Goal: Task Accomplishment & Management: Manage account settings

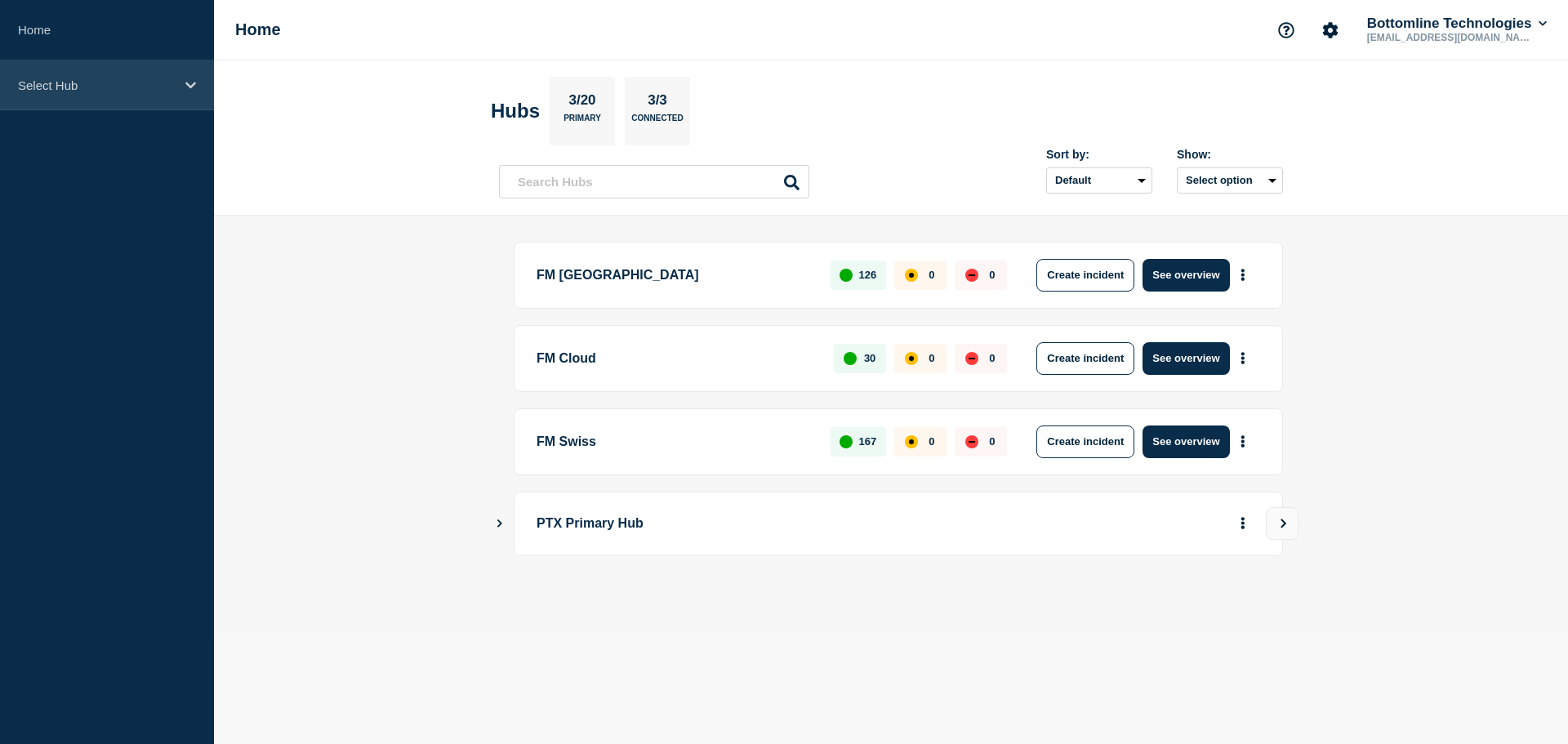
click at [103, 77] on div "Select Hub" at bounding box center [107, 85] width 214 height 50
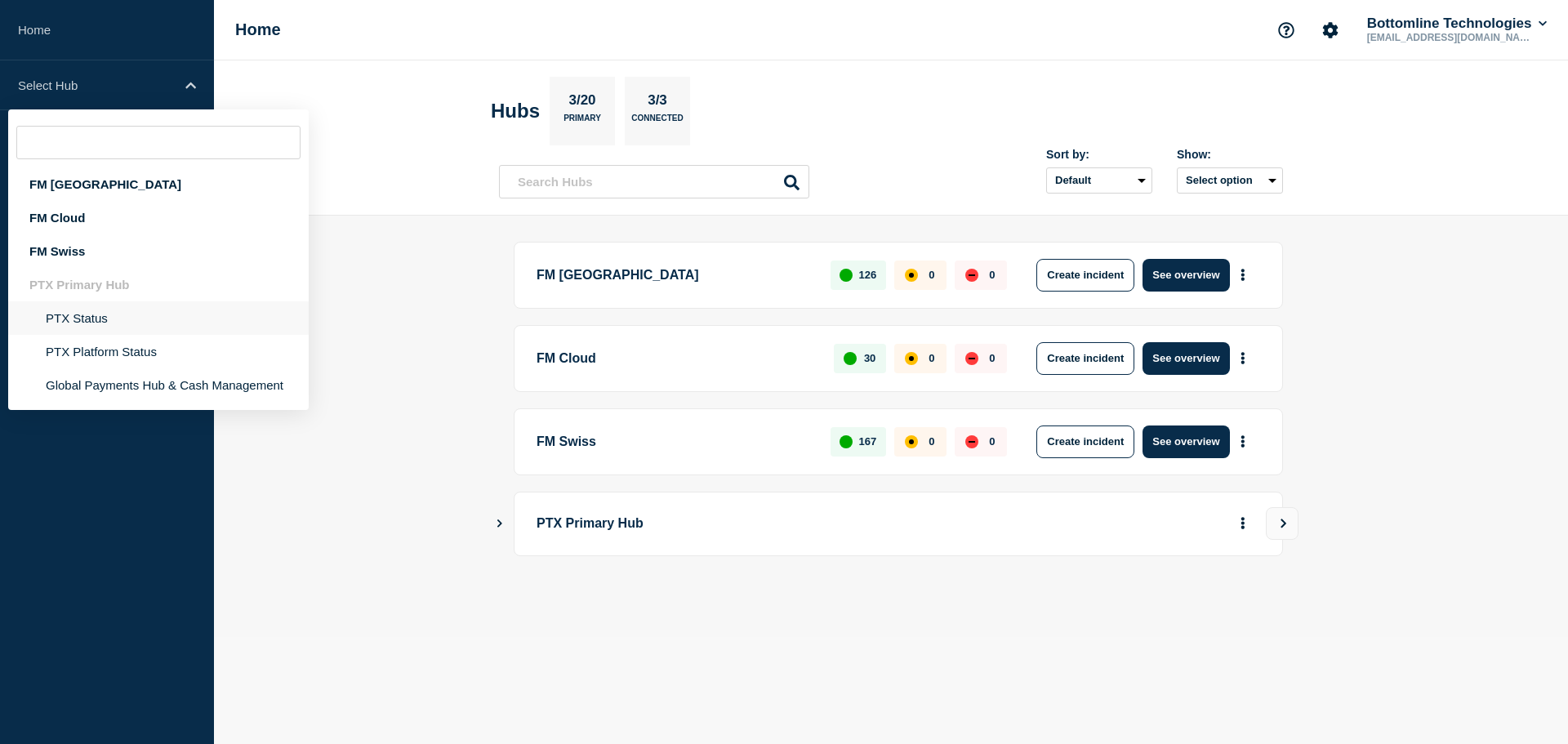
click at [108, 322] on li "PTX Status" at bounding box center [158, 317] width 300 height 33
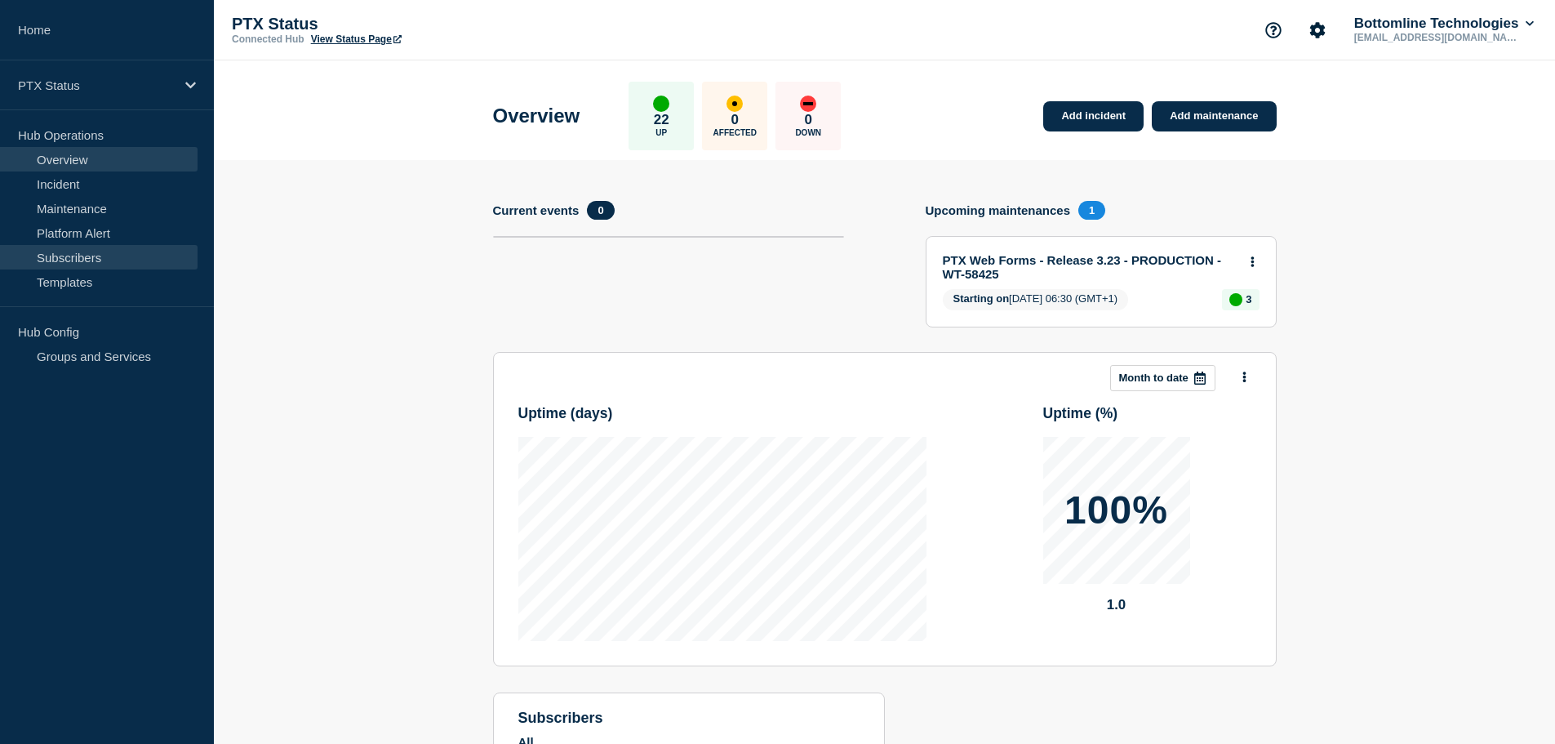
click at [82, 259] on link "Subscribers" at bounding box center [99, 257] width 198 height 24
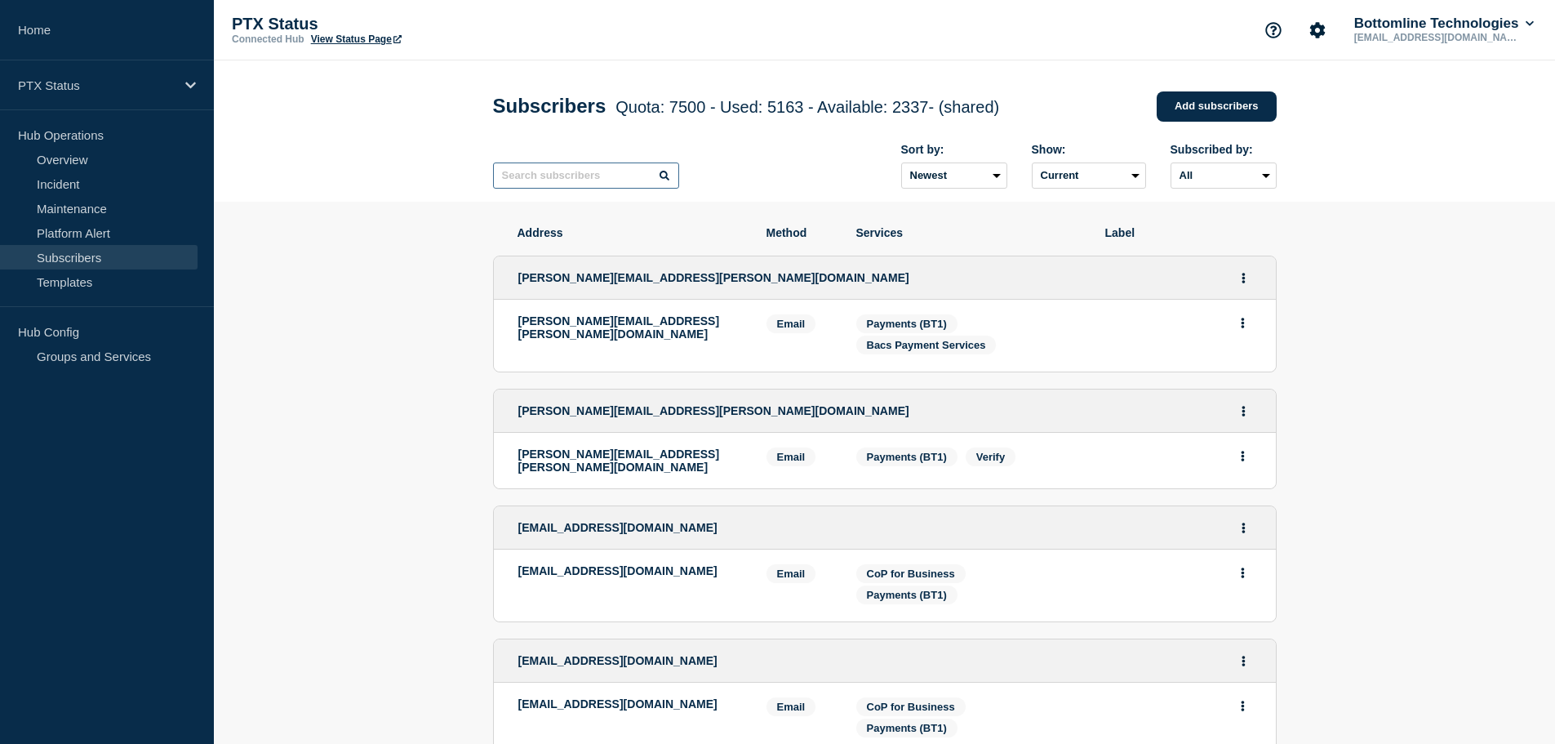
click at [595, 180] on input "text" at bounding box center [586, 175] width 186 height 26
type input "stepchange"
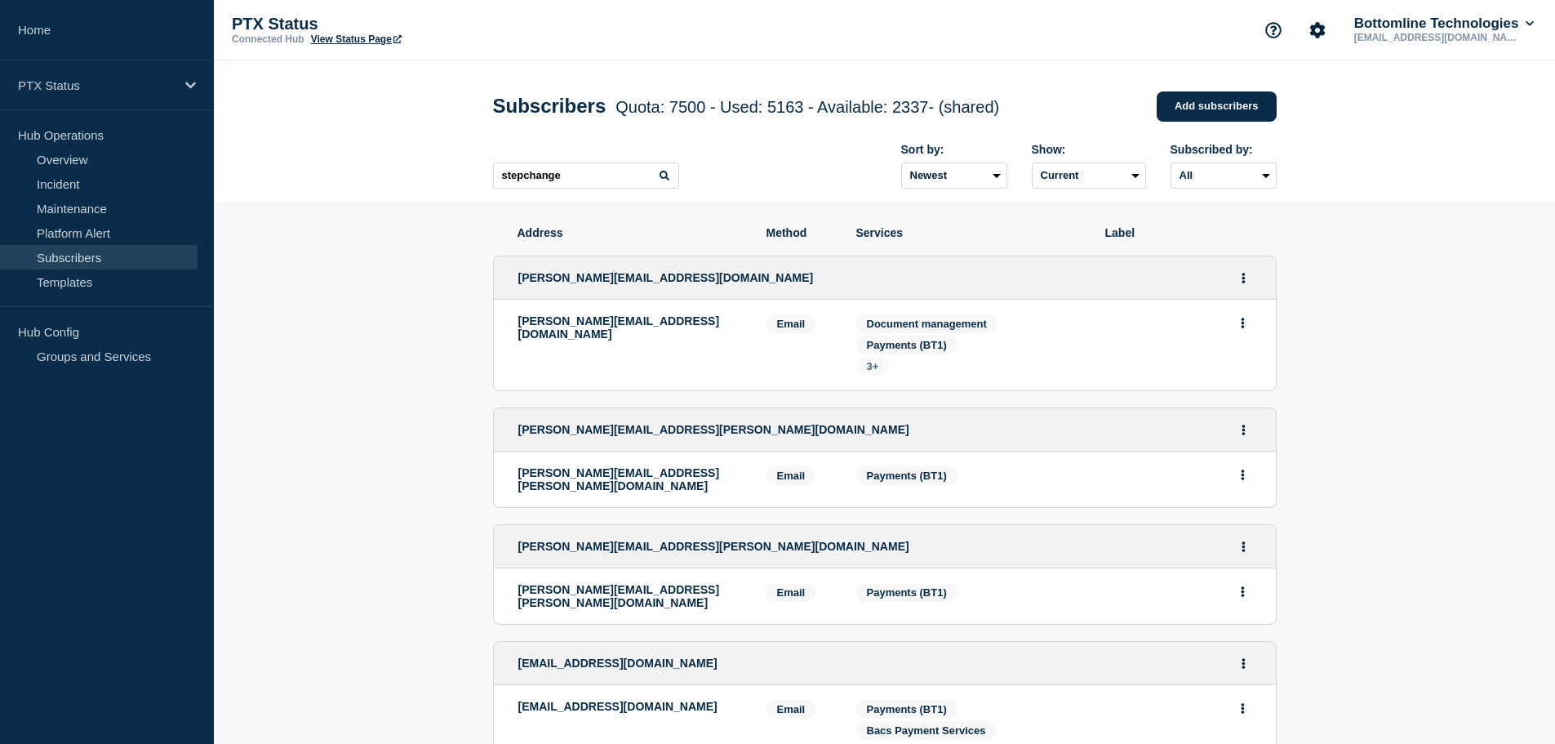
click at [869, 371] on span "3+" at bounding box center [873, 366] width 12 height 12
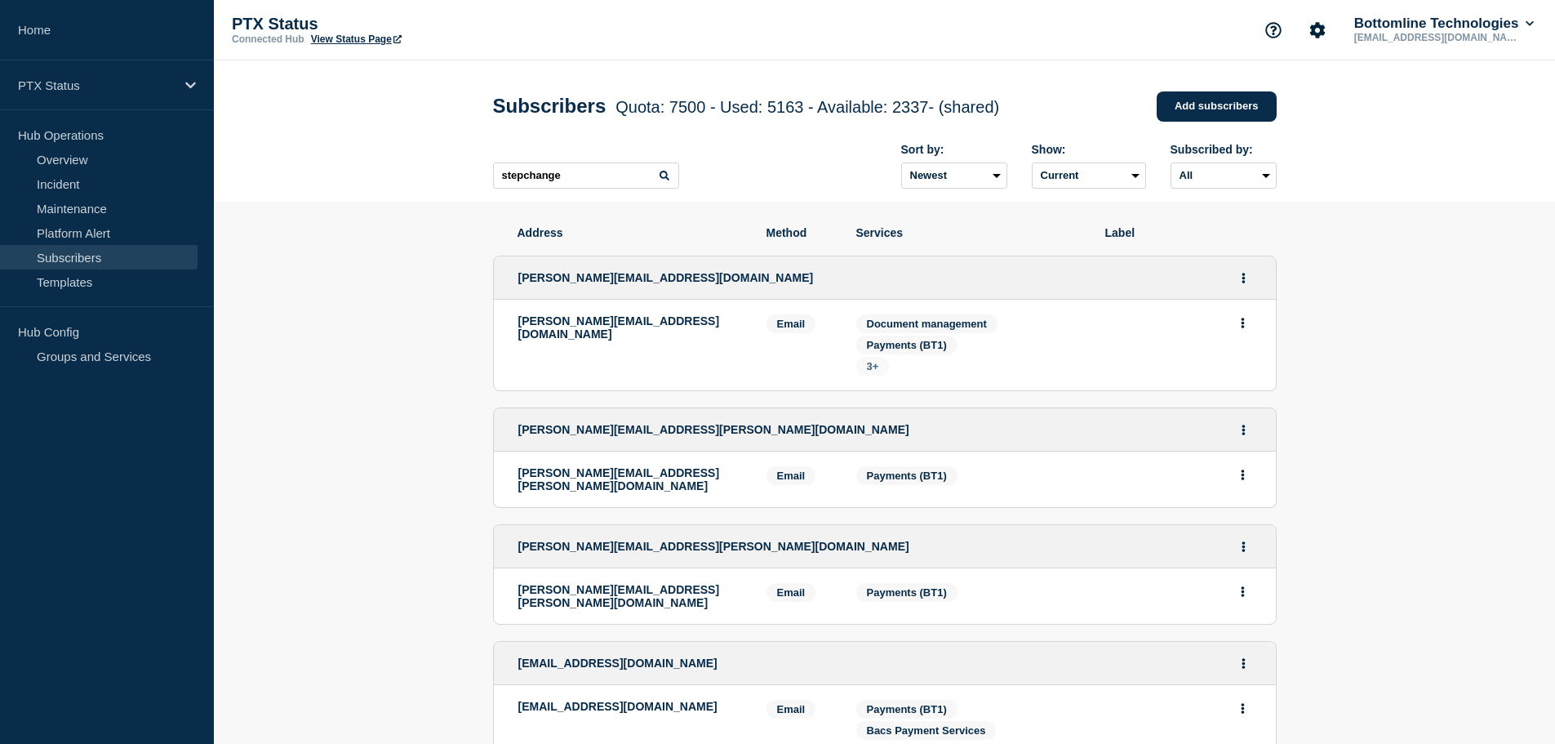
click at [875, 364] on span "3+" at bounding box center [873, 366] width 12 height 12
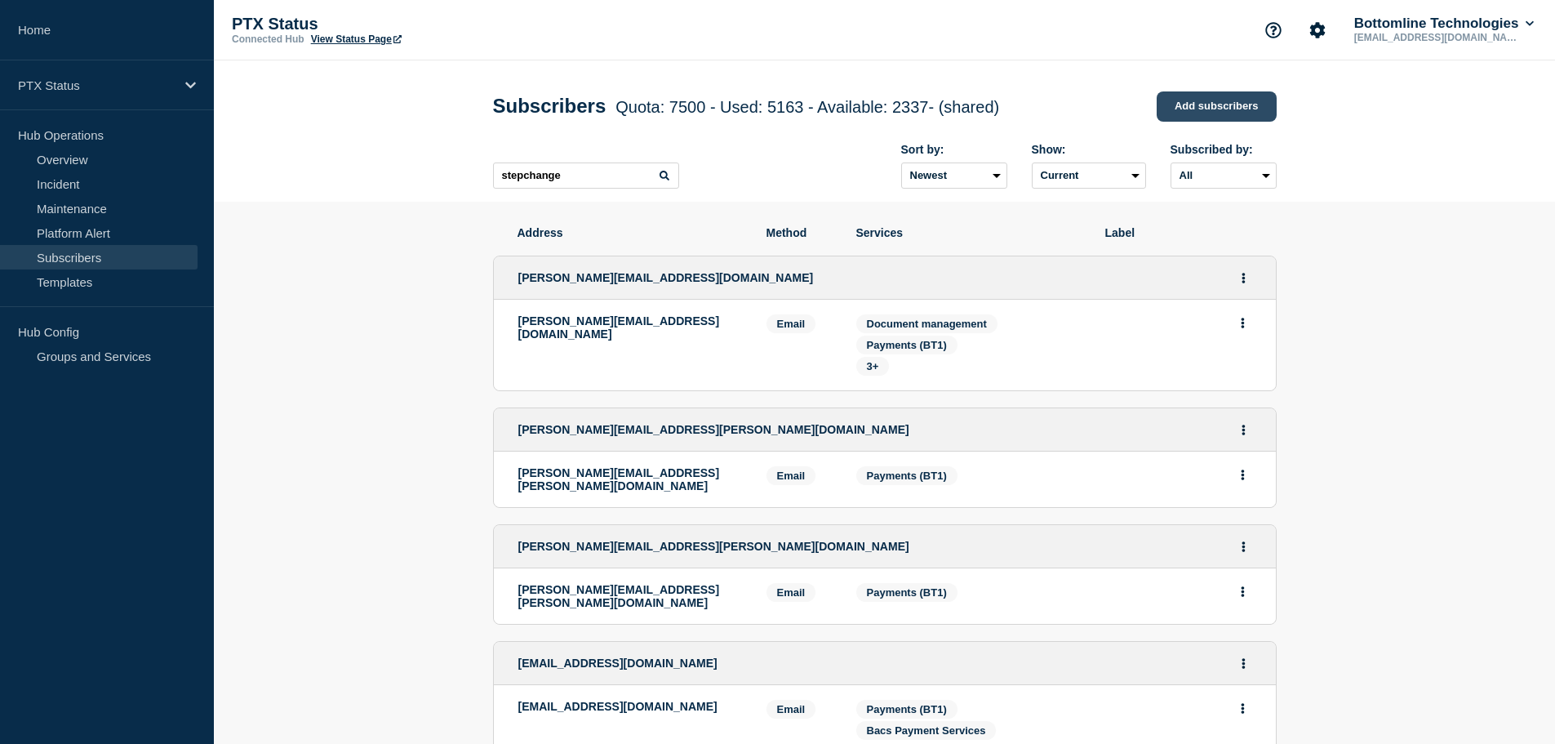
click at [1194, 113] on link "Add subscribers" at bounding box center [1217, 106] width 120 height 30
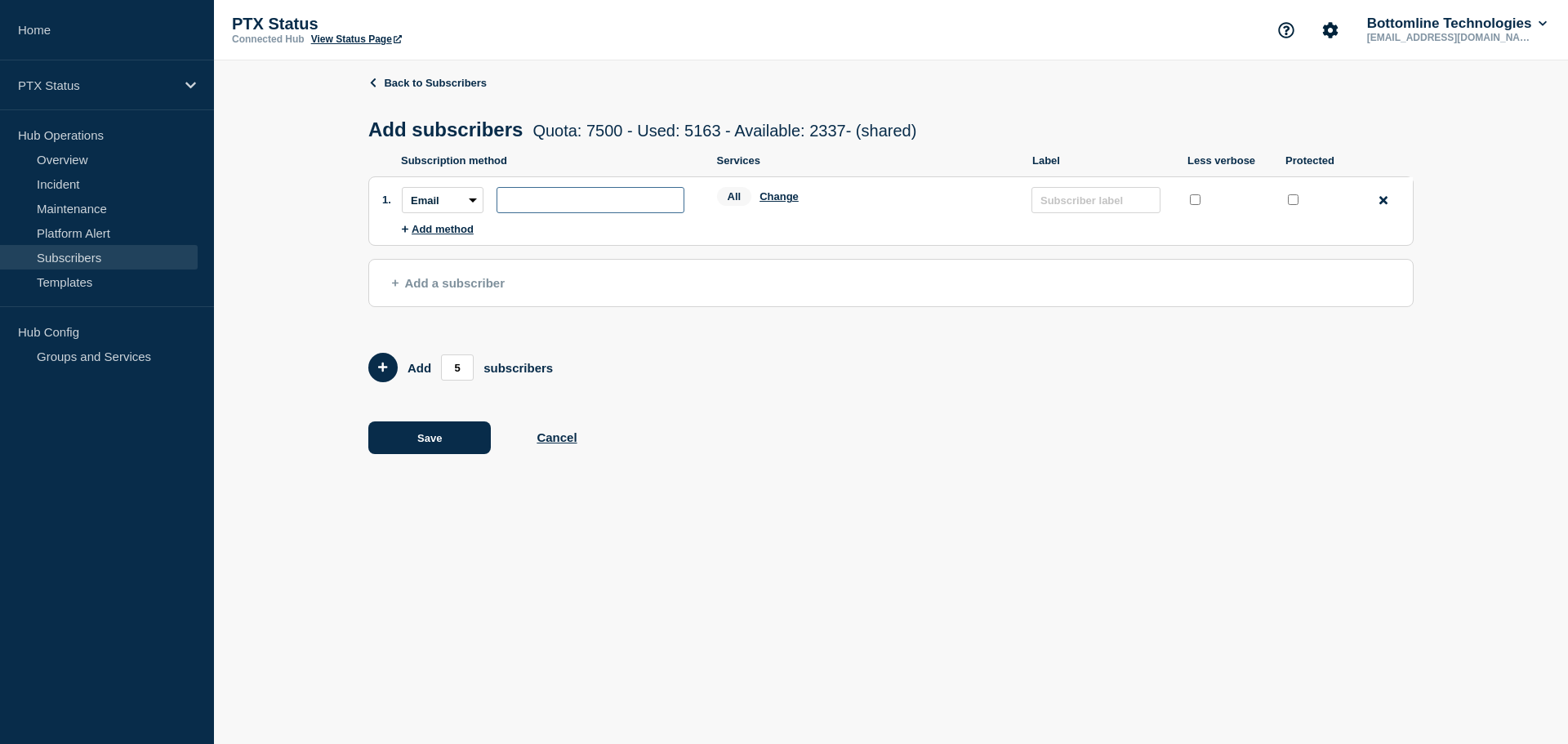
click at [554, 200] on input "subscription-address" at bounding box center [590, 200] width 188 height 26
paste input "[PERSON_NAME][EMAIL_ADDRESS][PERSON_NAME][DOMAIN_NAME]"
type input "[PERSON_NAME][EMAIL_ADDRESS][PERSON_NAME][DOMAIN_NAME]"
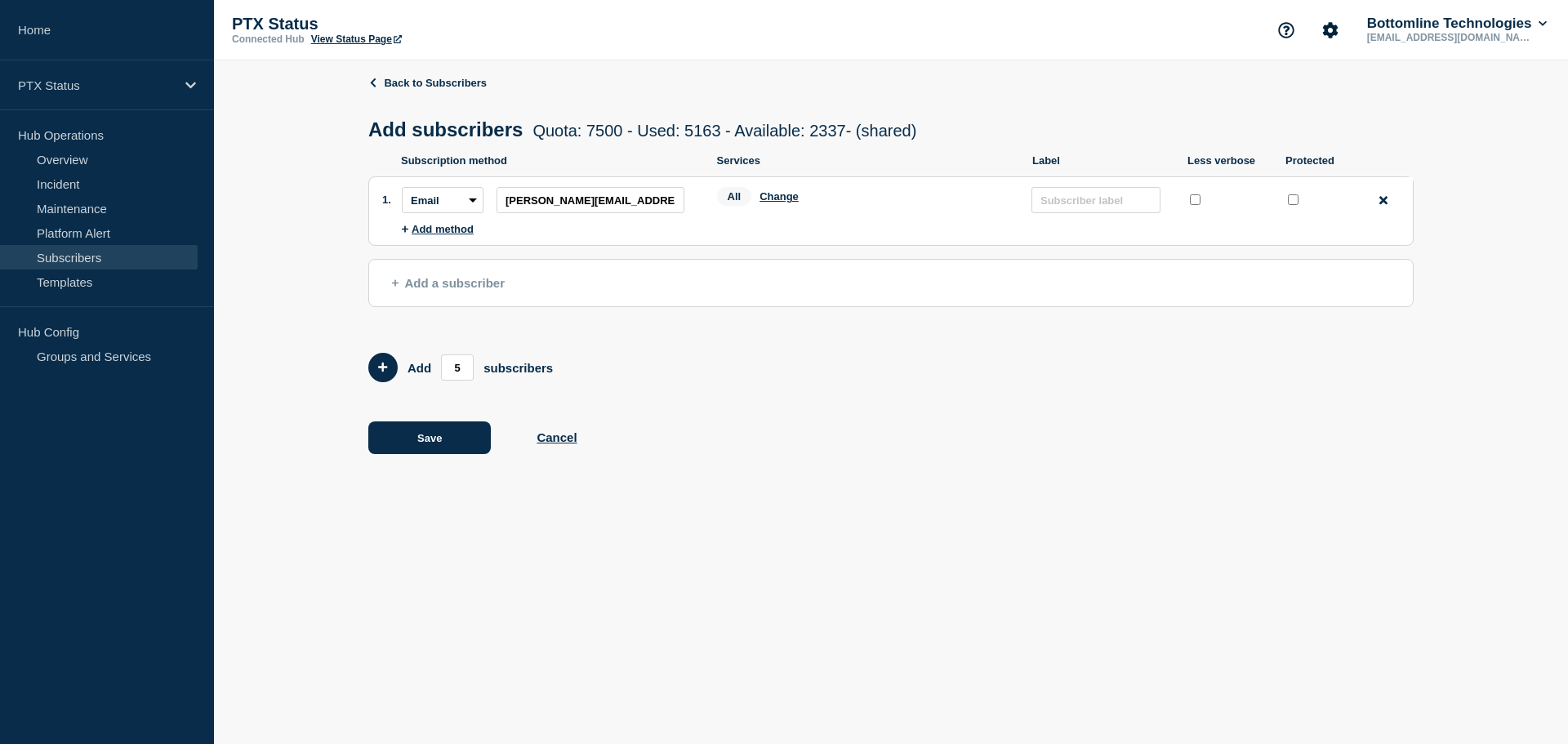
click at [831, 220] on li "Subscription method: Email SMS Webhook Slack Teams Address: [PERSON_NAME][EMAIL…" at bounding box center [907, 200] width 1011 height 46
click at [782, 202] on button "Change" at bounding box center [778, 196] width 39 height 12
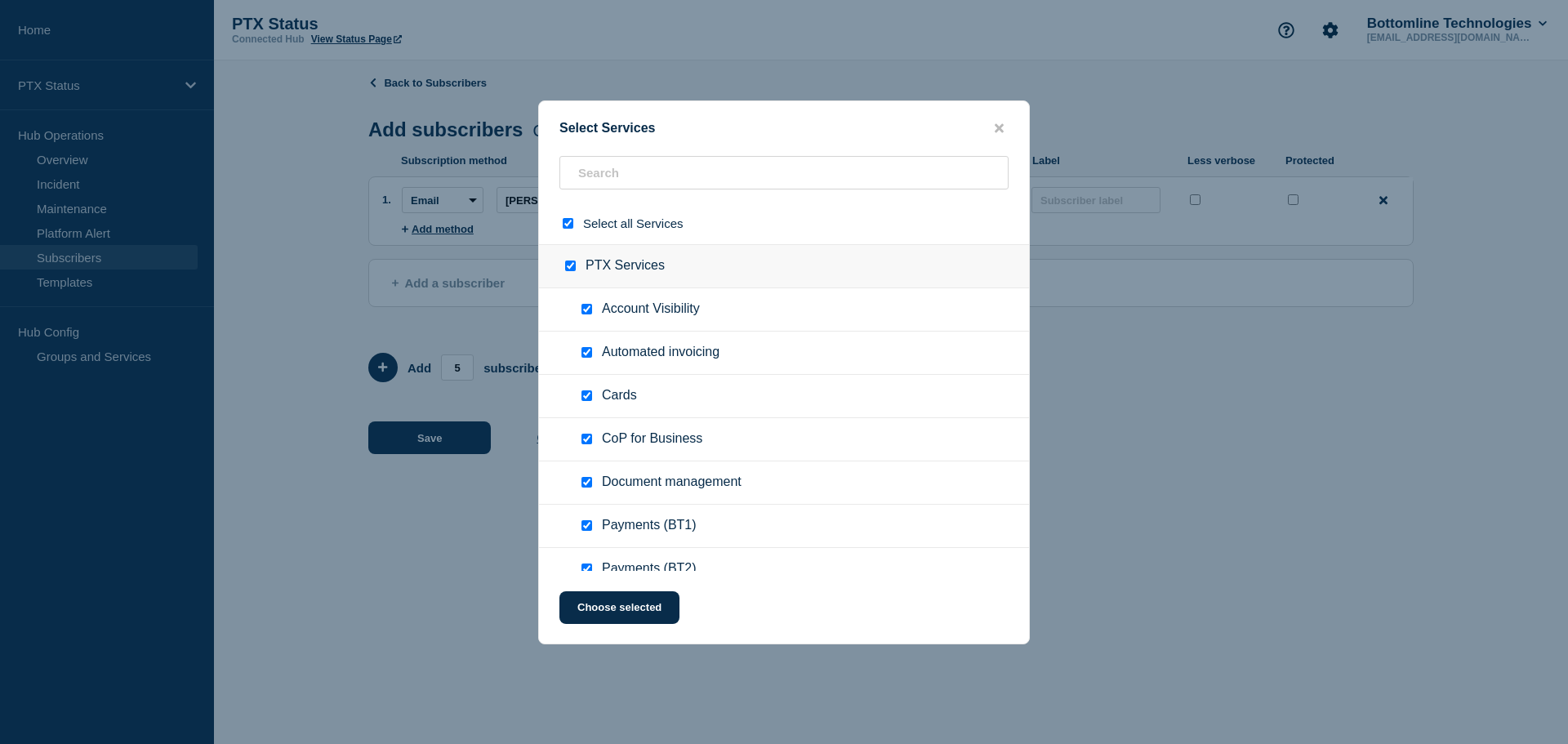
click at [572, 227] on input "select all checkbox" at bounding box center [568, 223] width 11 height 11
checkbox input "false"
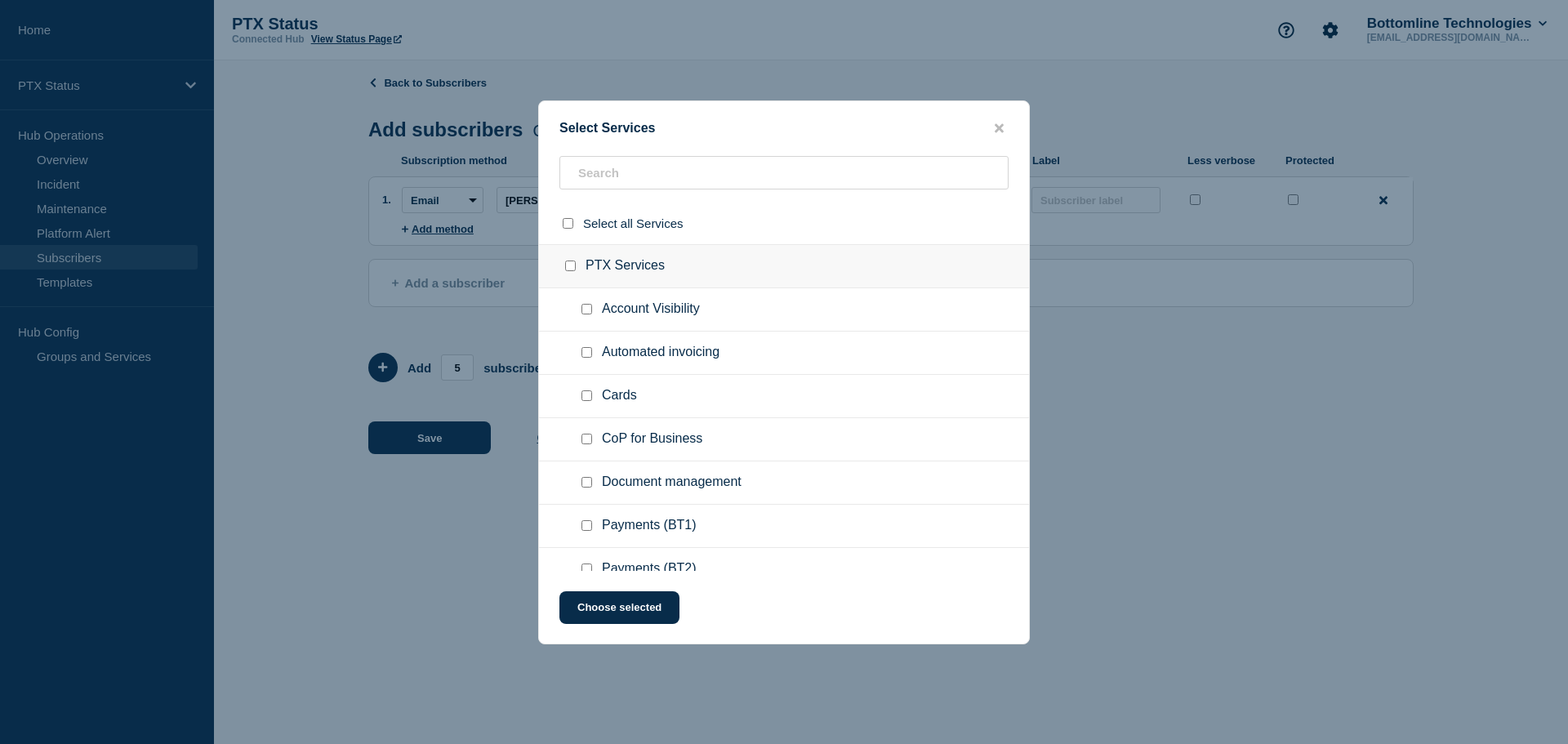
checkbox input "false"
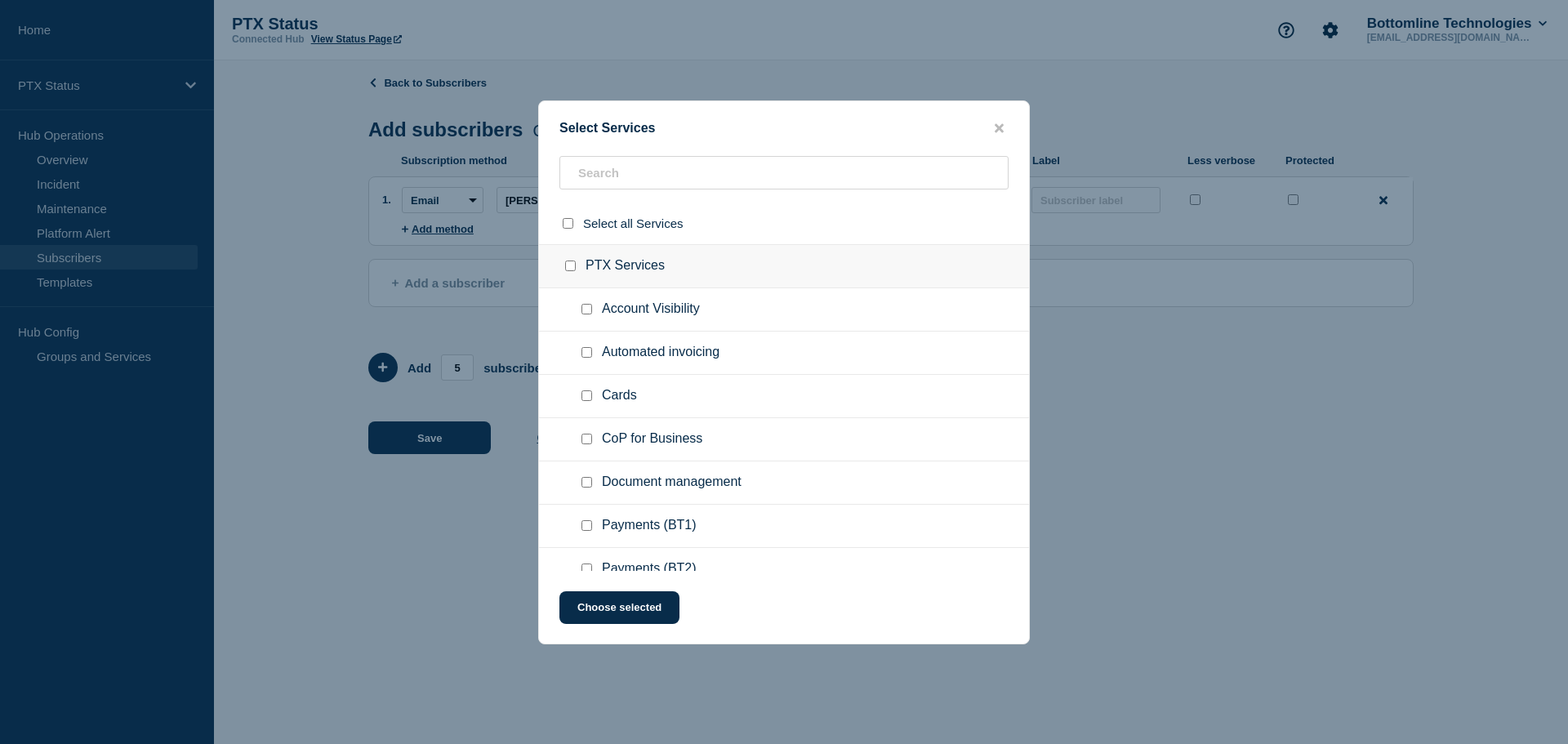
checkbox input "false"
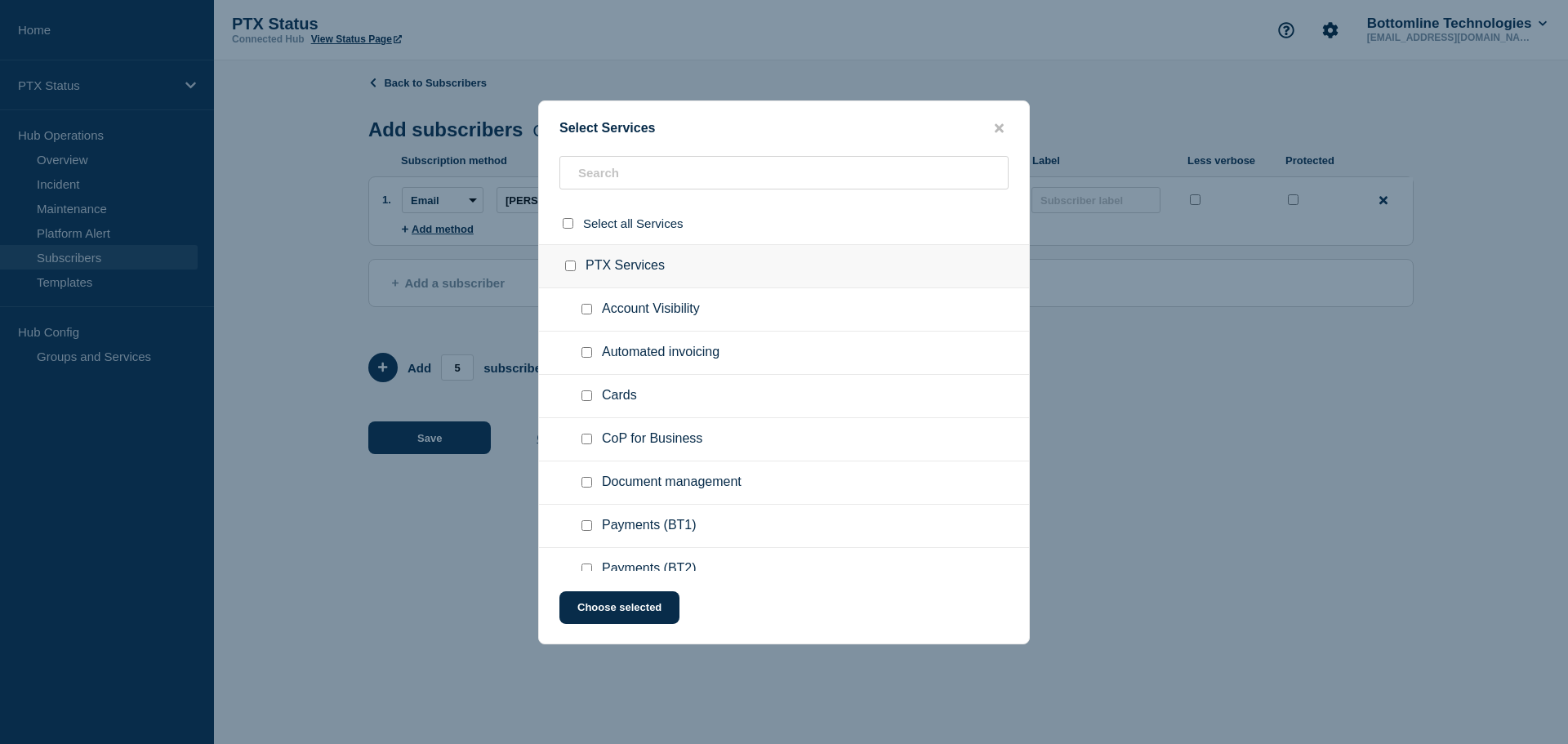
checkbox input "false"
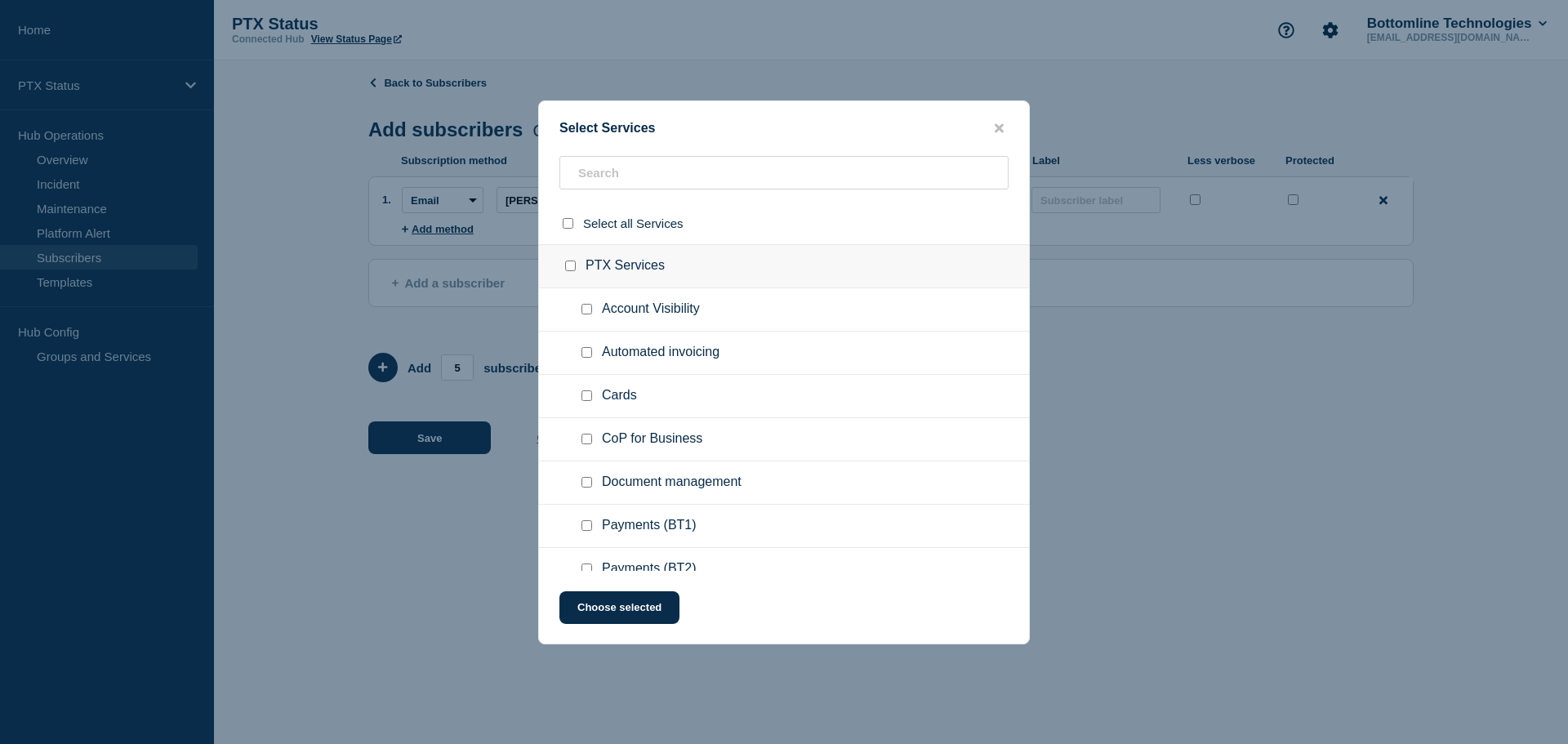
checkbox input "false"
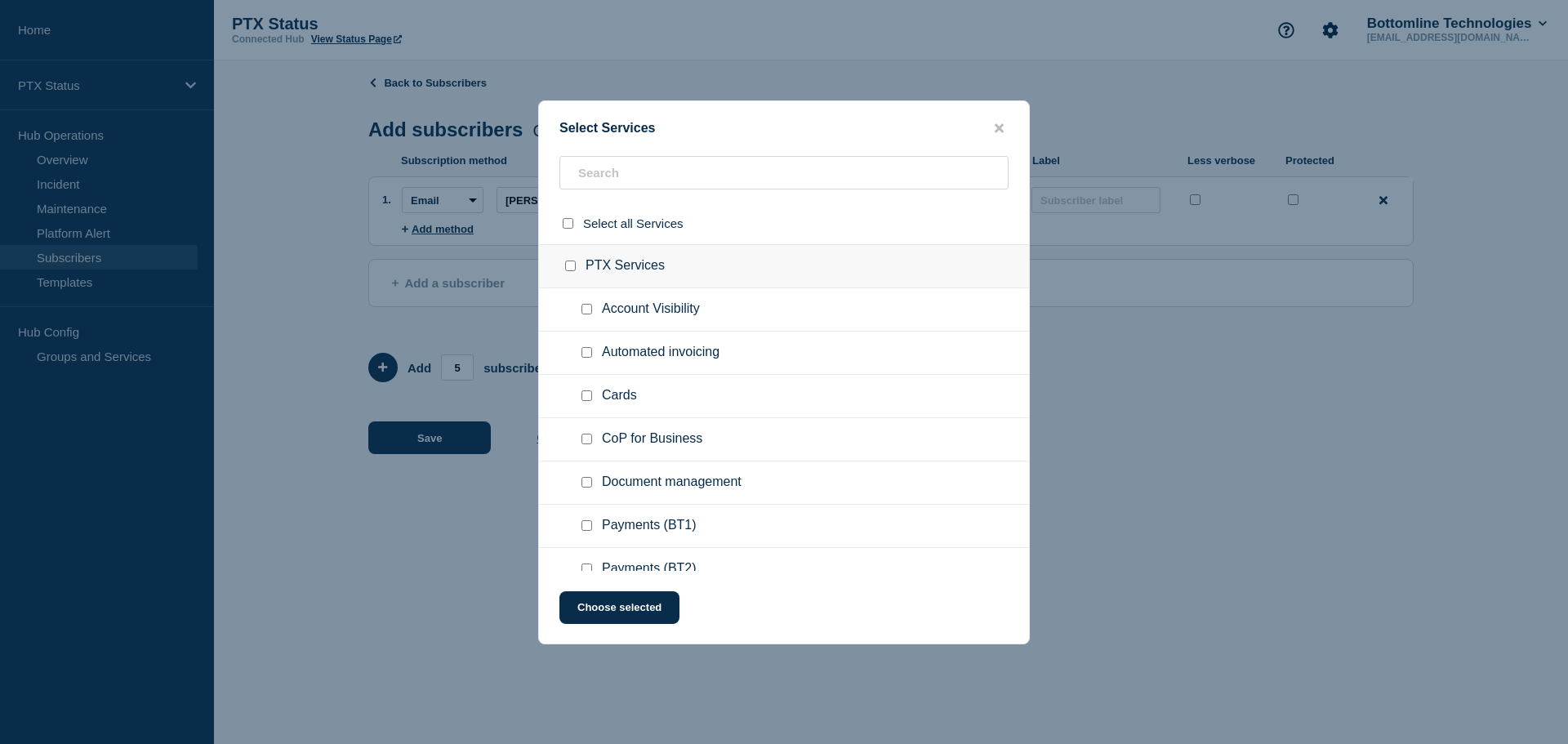
checkbox input "false"
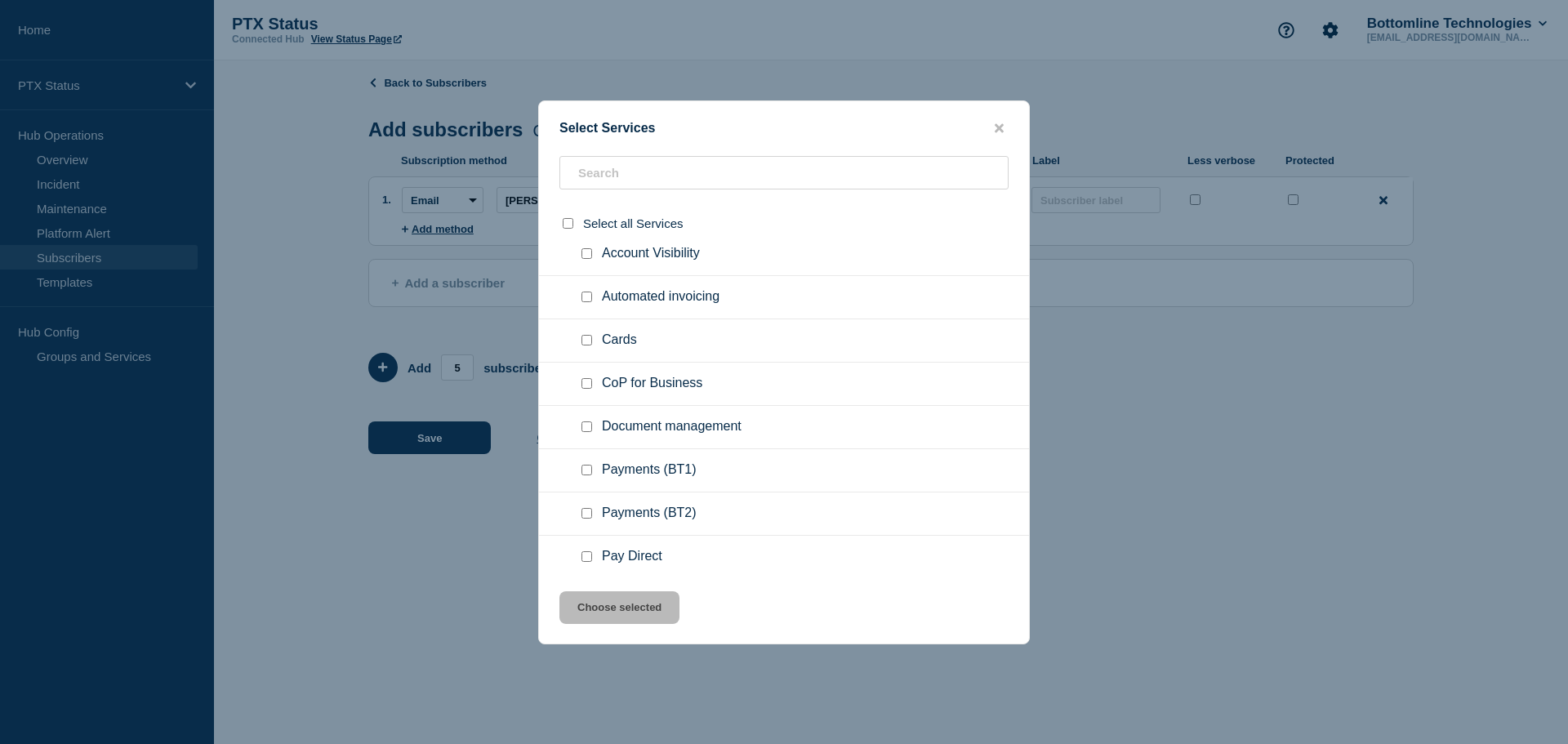
scroll to position [82, 0]
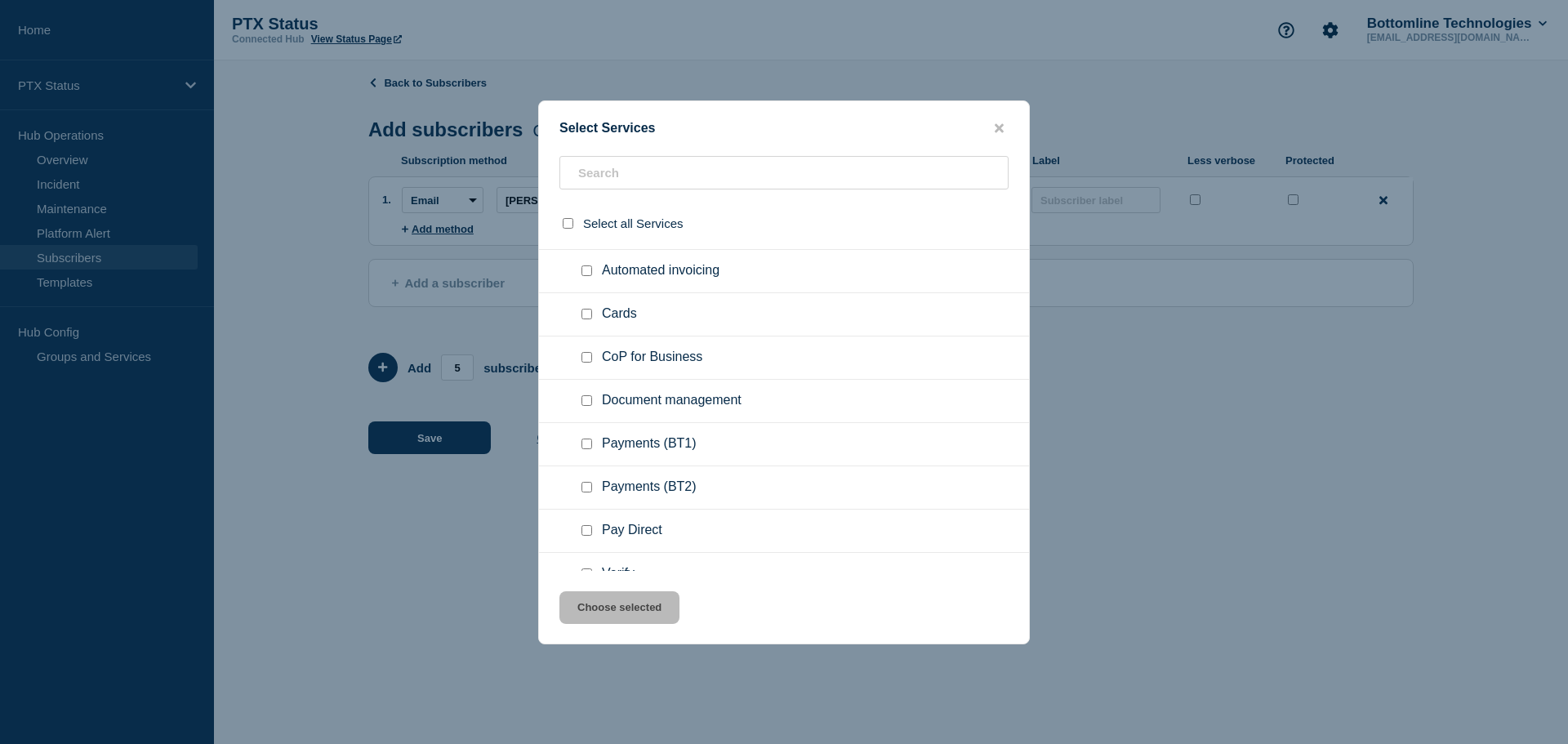
click at [588, 400] on input "Document management checkbox" at bounding box center [586, 400] width 11 height 11
checkbox input "true"
click at [590, 444] on input "Payments (BT1) checkbox" at bounding box center [586, 443] width 11 height 11
checkbox input "true"
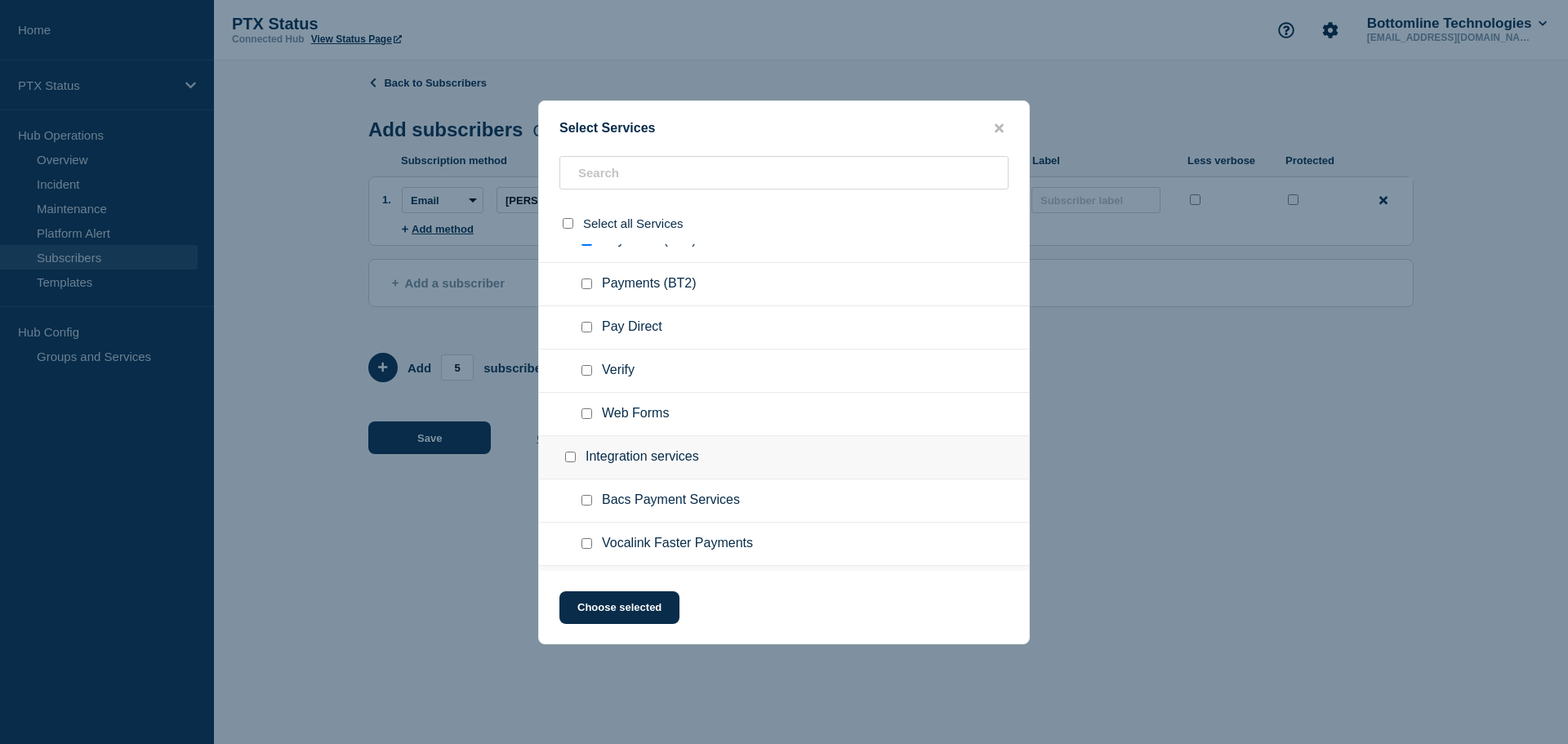
scroll to position [327, 0]
click at [589, 334] on input "Verify checkbox" at bounding box center [586, 328] width 11 height 11
checkbox input "true"
click at [586, 457] on input "Bacs Payment Services checkbox" at bounding box center [586, 458] width 11 height 11
checkbox input "true"
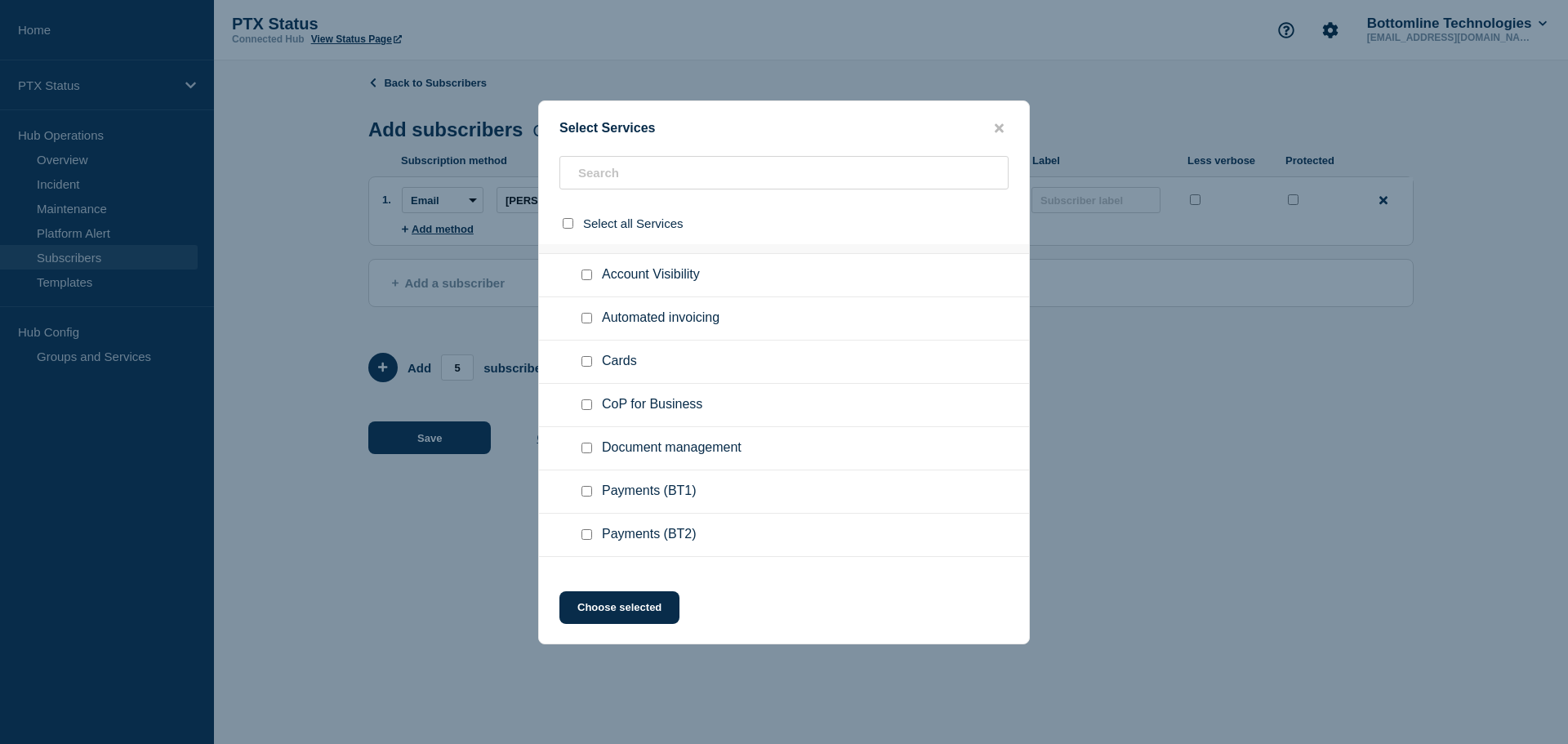
scroll to position [653, 0]
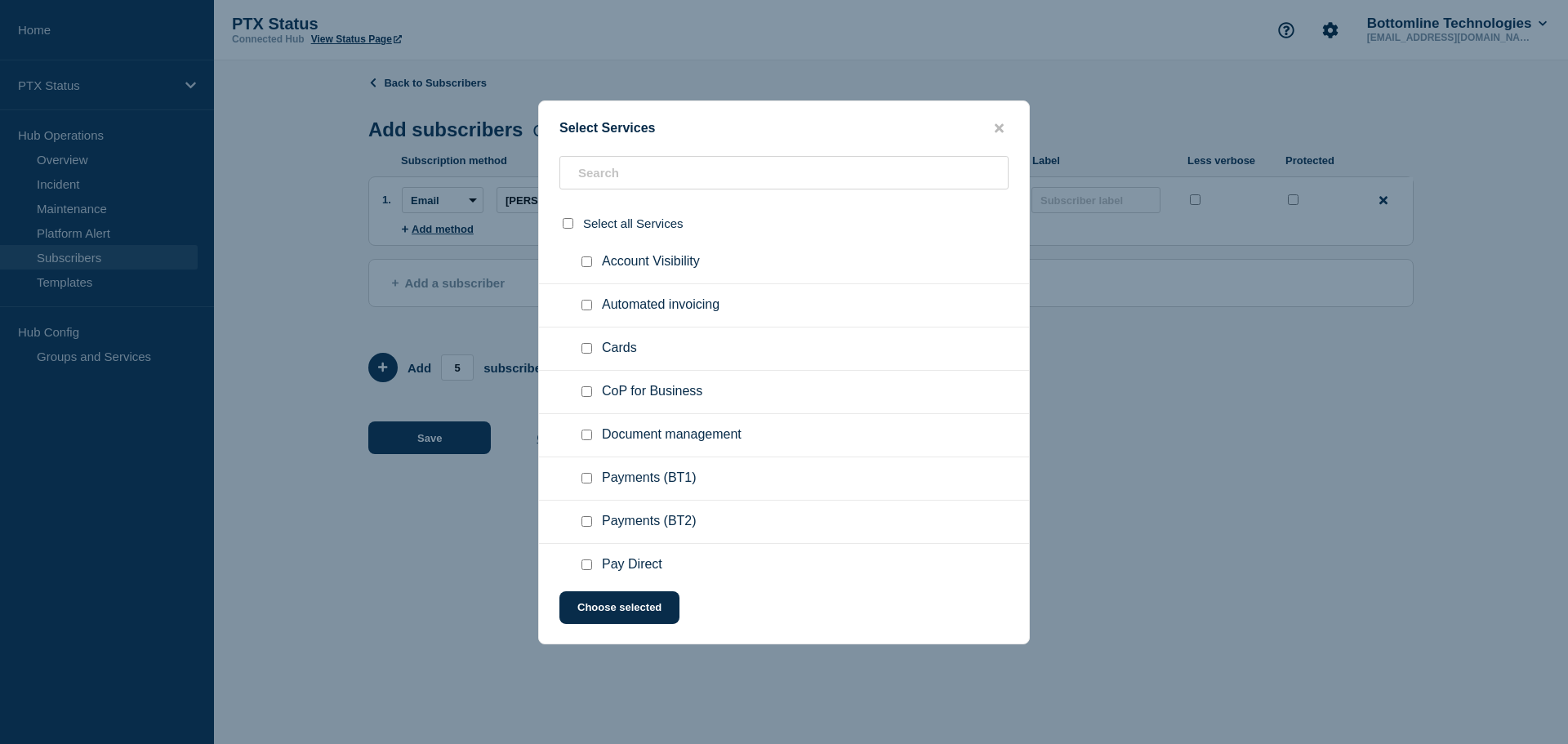
click at [589, 480] on input "Payments (BT1) checkbox" at bounding box center [586, 478] width 11 height 11
checkbox input "true"
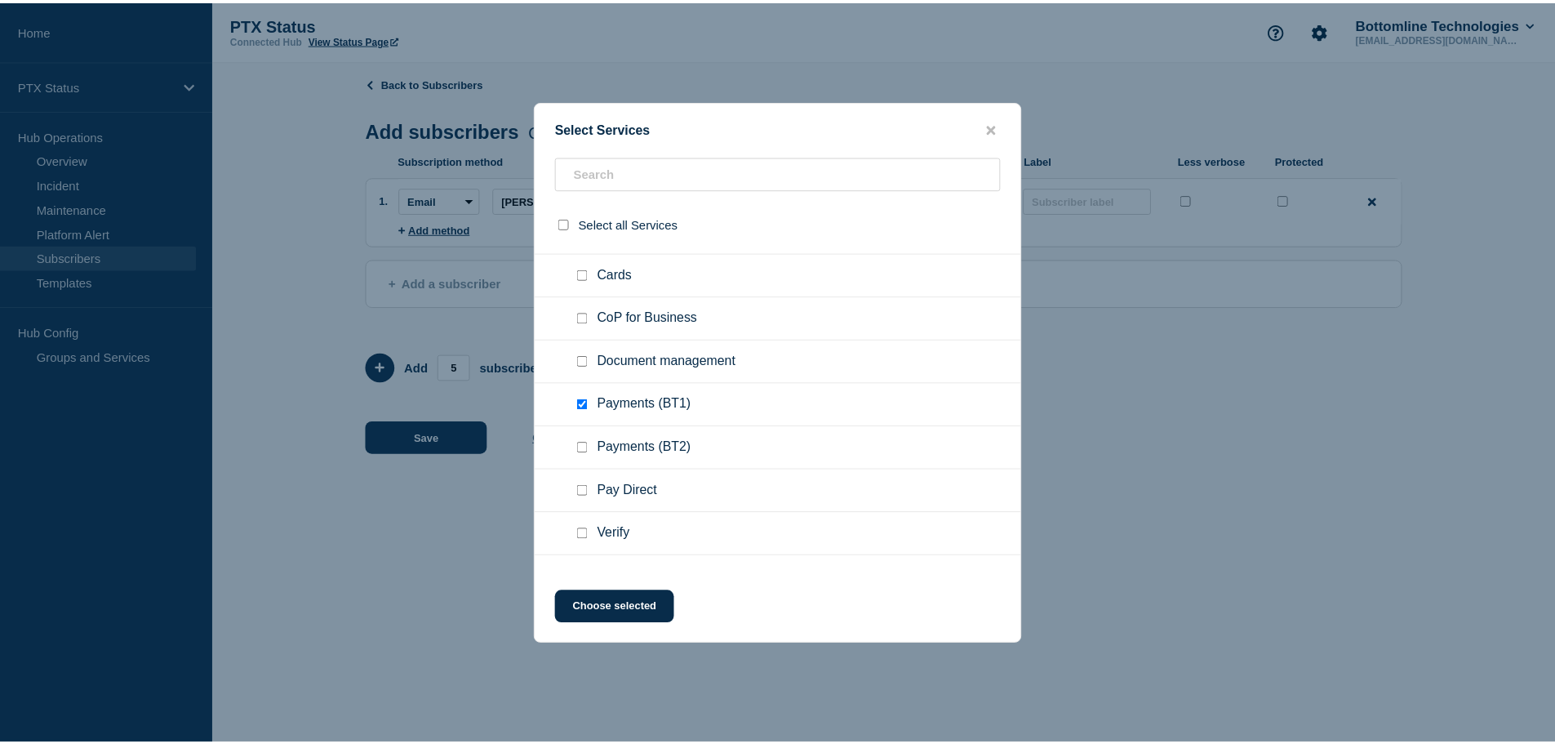
scroll to position [756, 0]
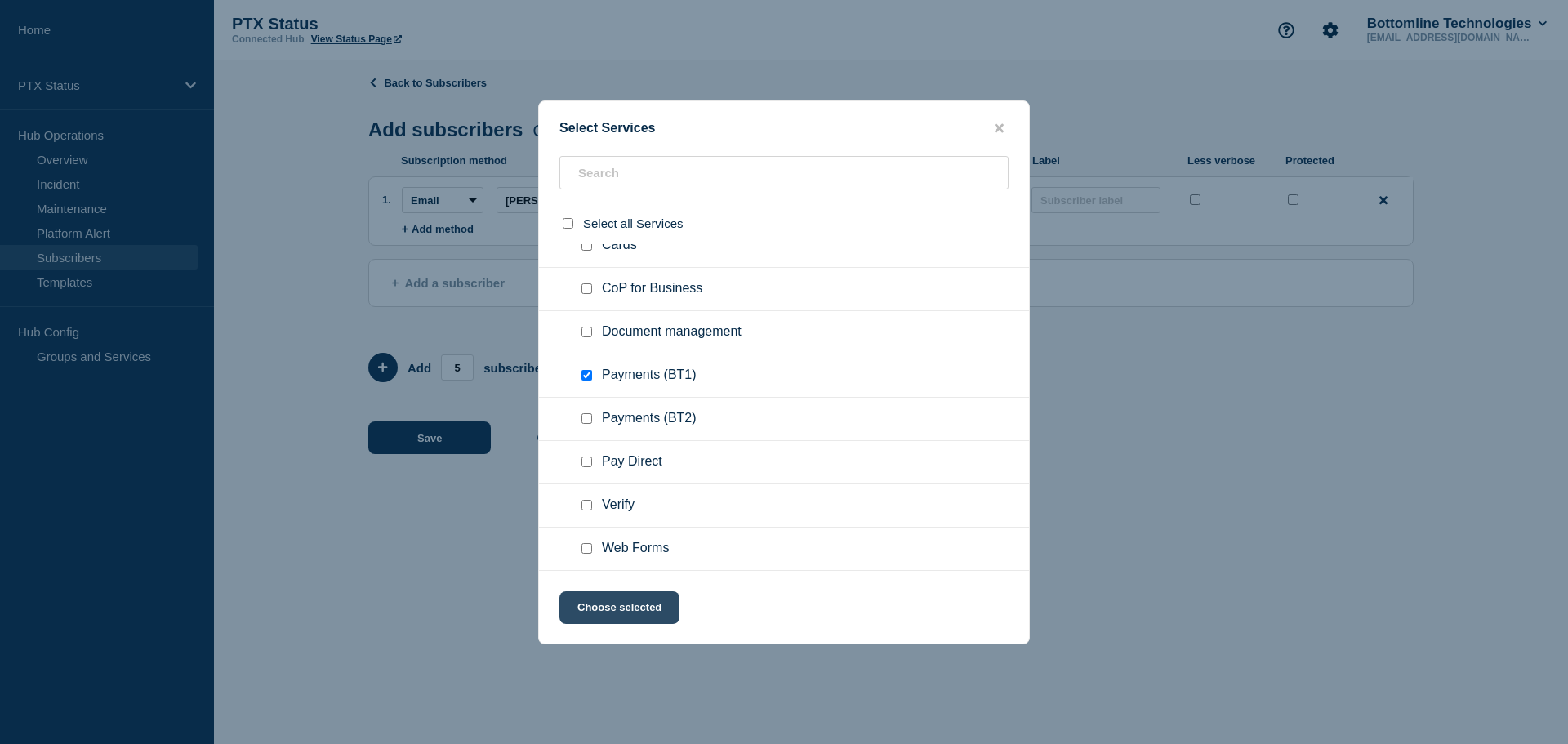
click at [627, 603] on button "Choose selected" at bounding box center [619, 607] width 120 height 33
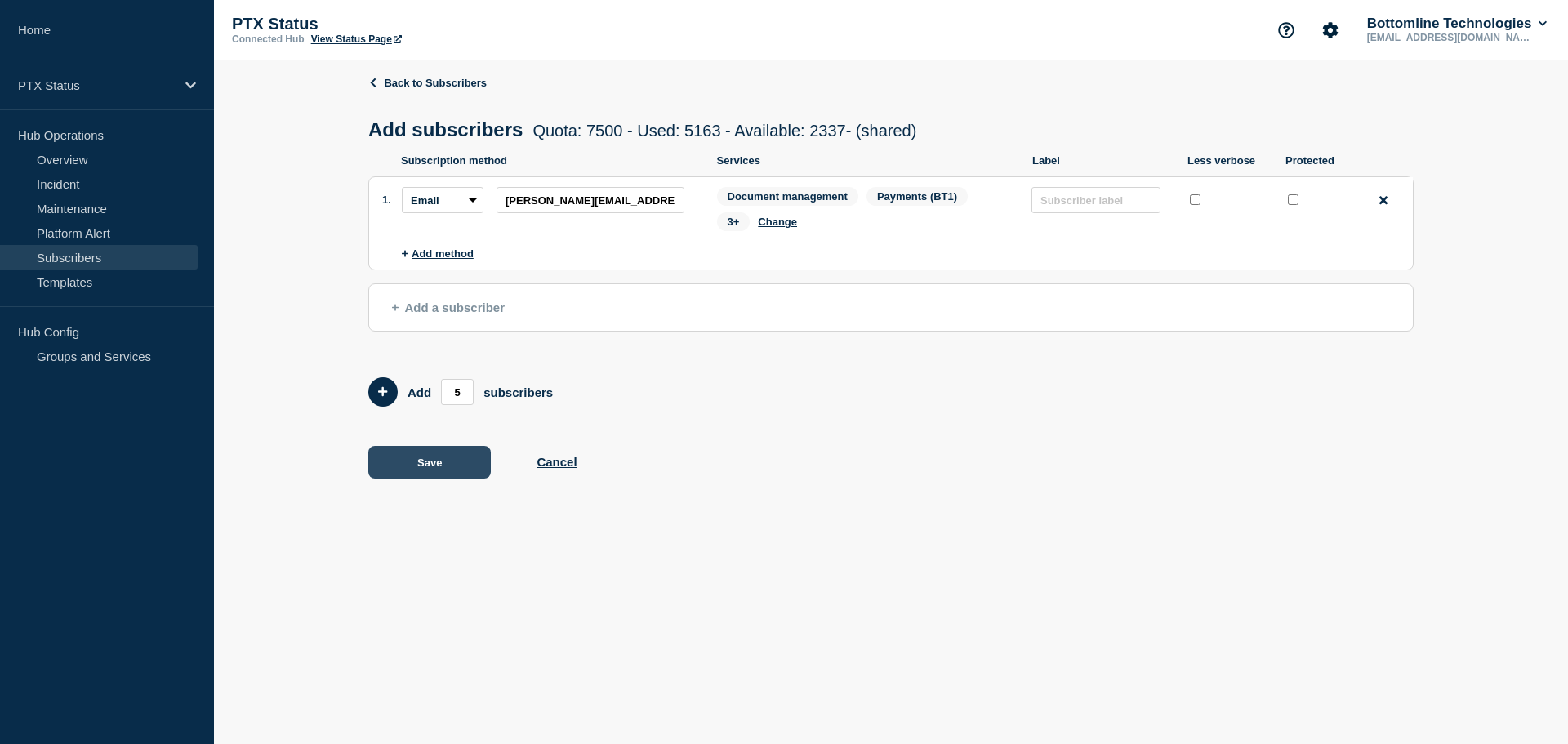
click at [447, 467] on button "Save" at bounding box center [429, 462] width 122 height 33
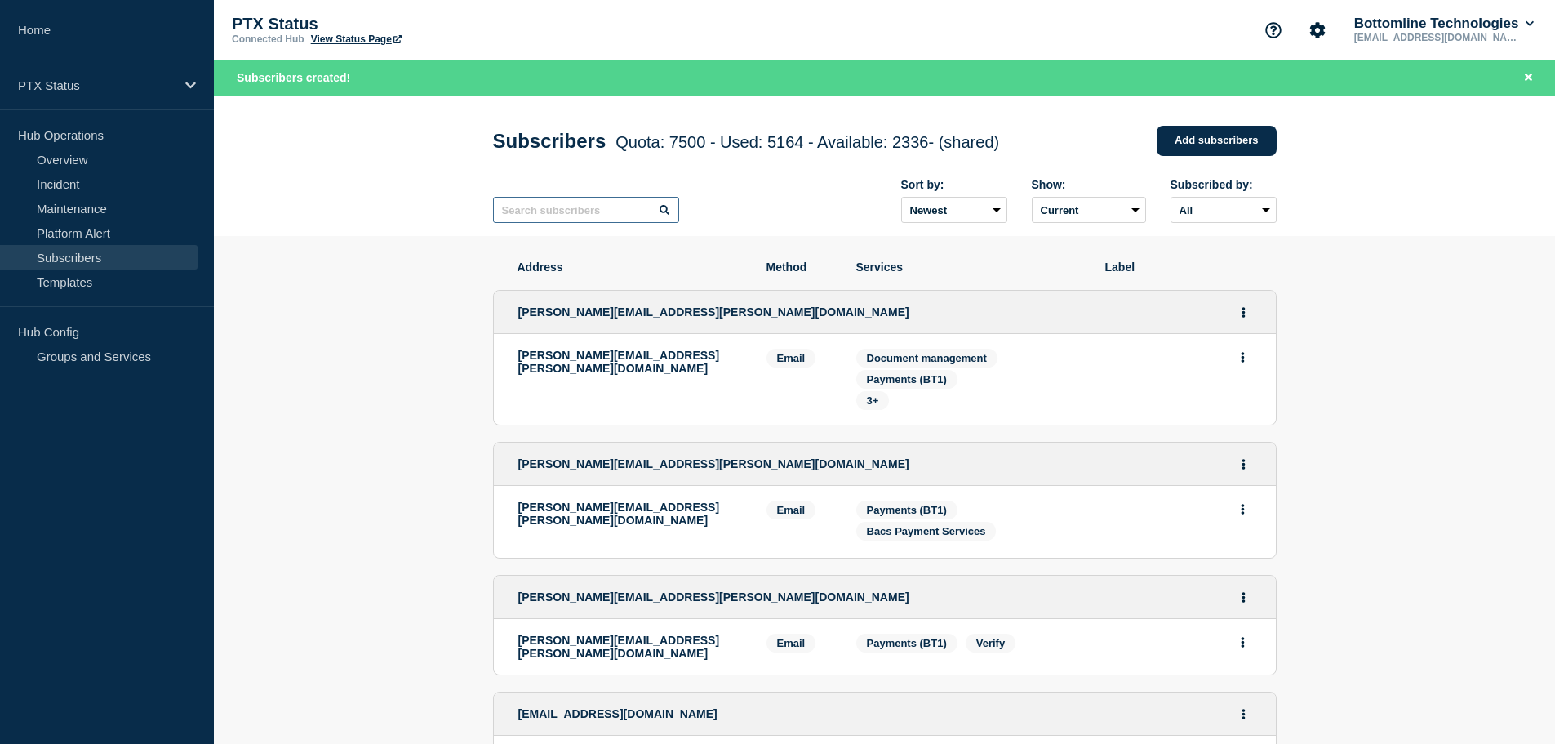
click at [598, 223] on input "text" at bounding box center [586, 210] width 186 height 26
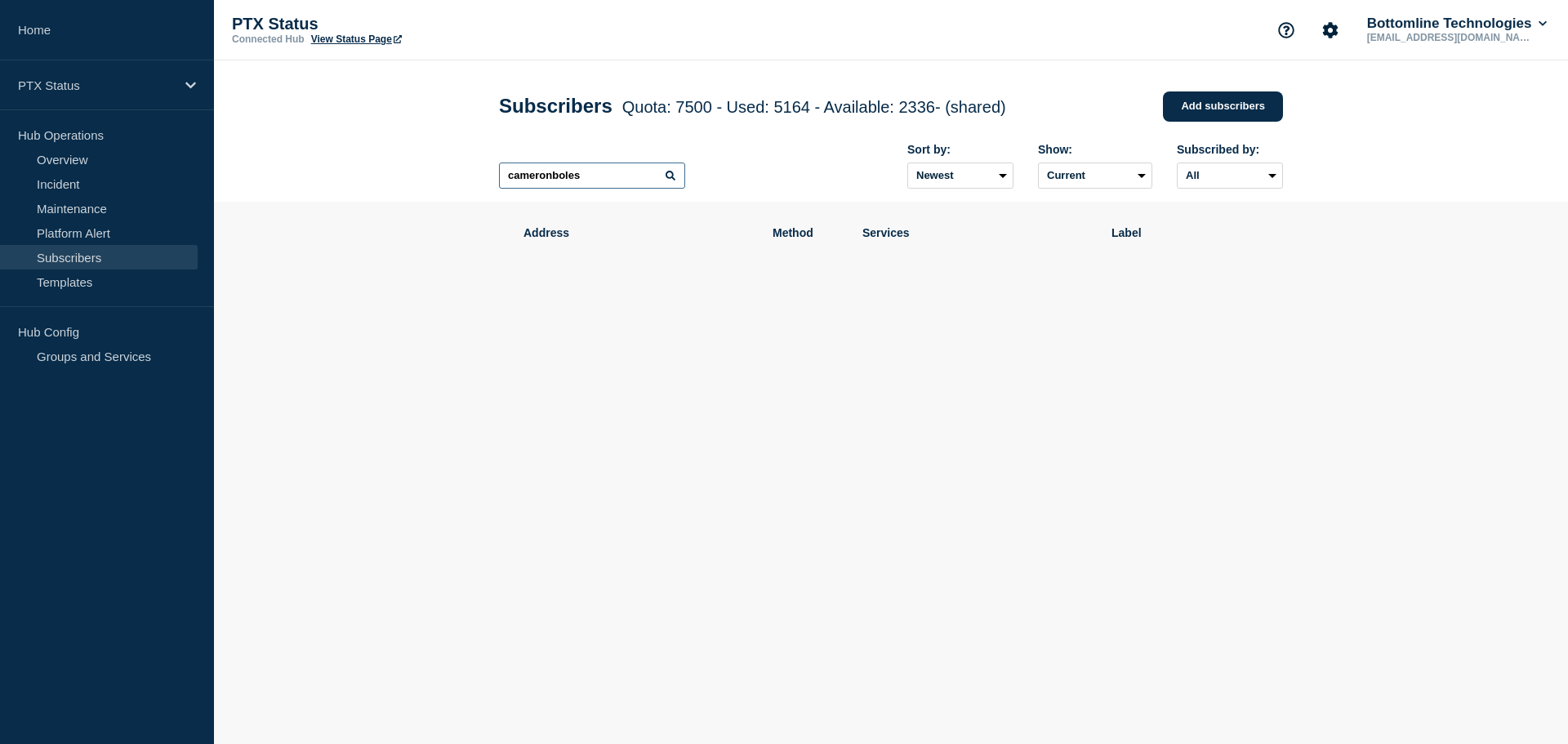
click at [551, 187] on input "cameronboles" at bounding box center [592, 175] width 186 height 26
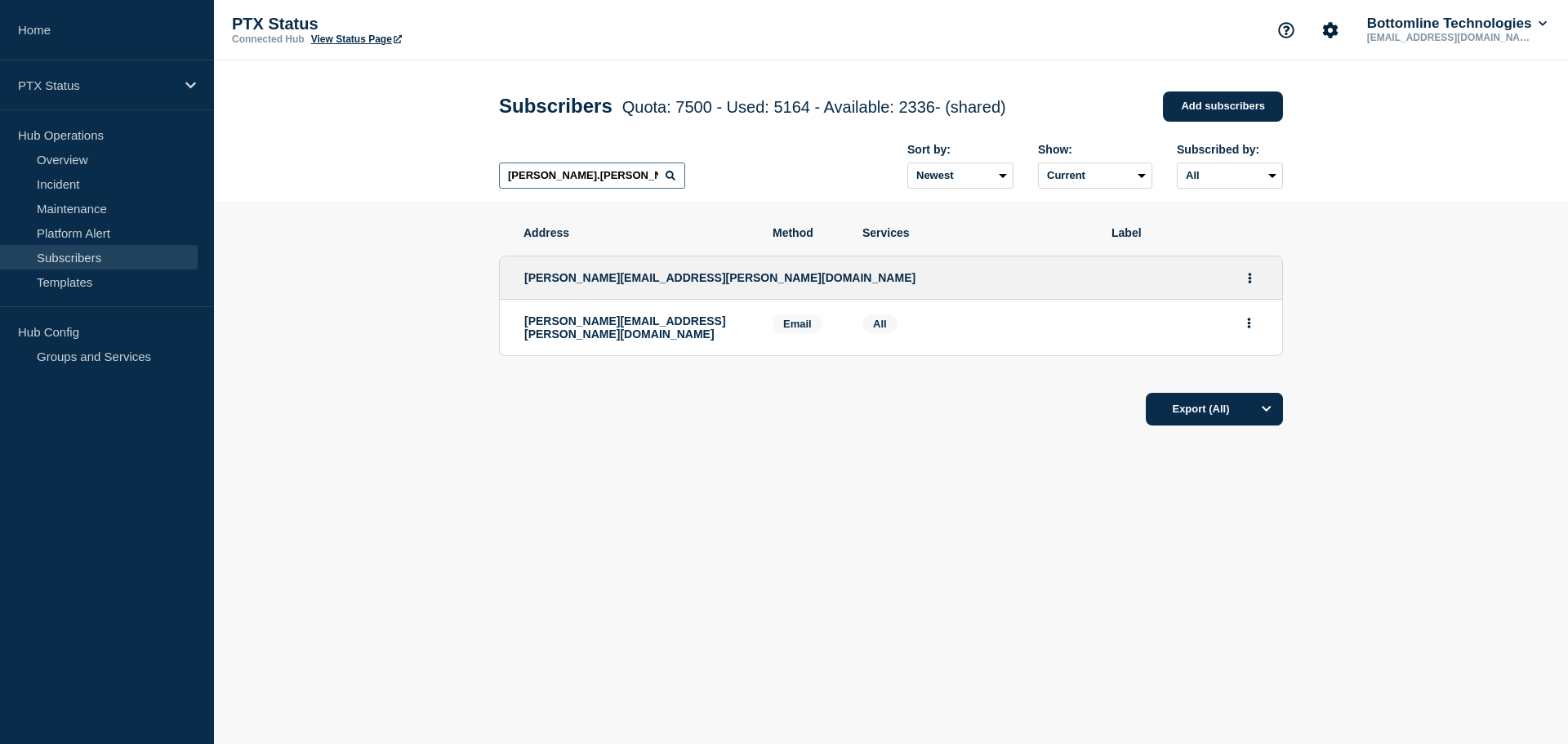
type input "[PERSON_NAME].[PERSON_NAME]"
click at [735, 180] on div "[PERSON_NAME].[PERSON_NAME] Sort by: Newest Oldest Show: Current Deleted Recent…" at bounding box center [891, 166] width 784 height 71
click at [1251, 327] on button "Actions" at bounding box center [1249, 322] width 20 height 25
click at [1389, 316] on section "Address Method Services Label [PERSON_NAME][EMAIL_ADDRESS][PERSON_NAME][DOMAIN_…" at bounding box center [891, 376] width 1354 height 348
click at [597, 188] on input "[PERSON_NAME].[PERSON_NAME]" at bounding box center [592, 175] width 186 height 26
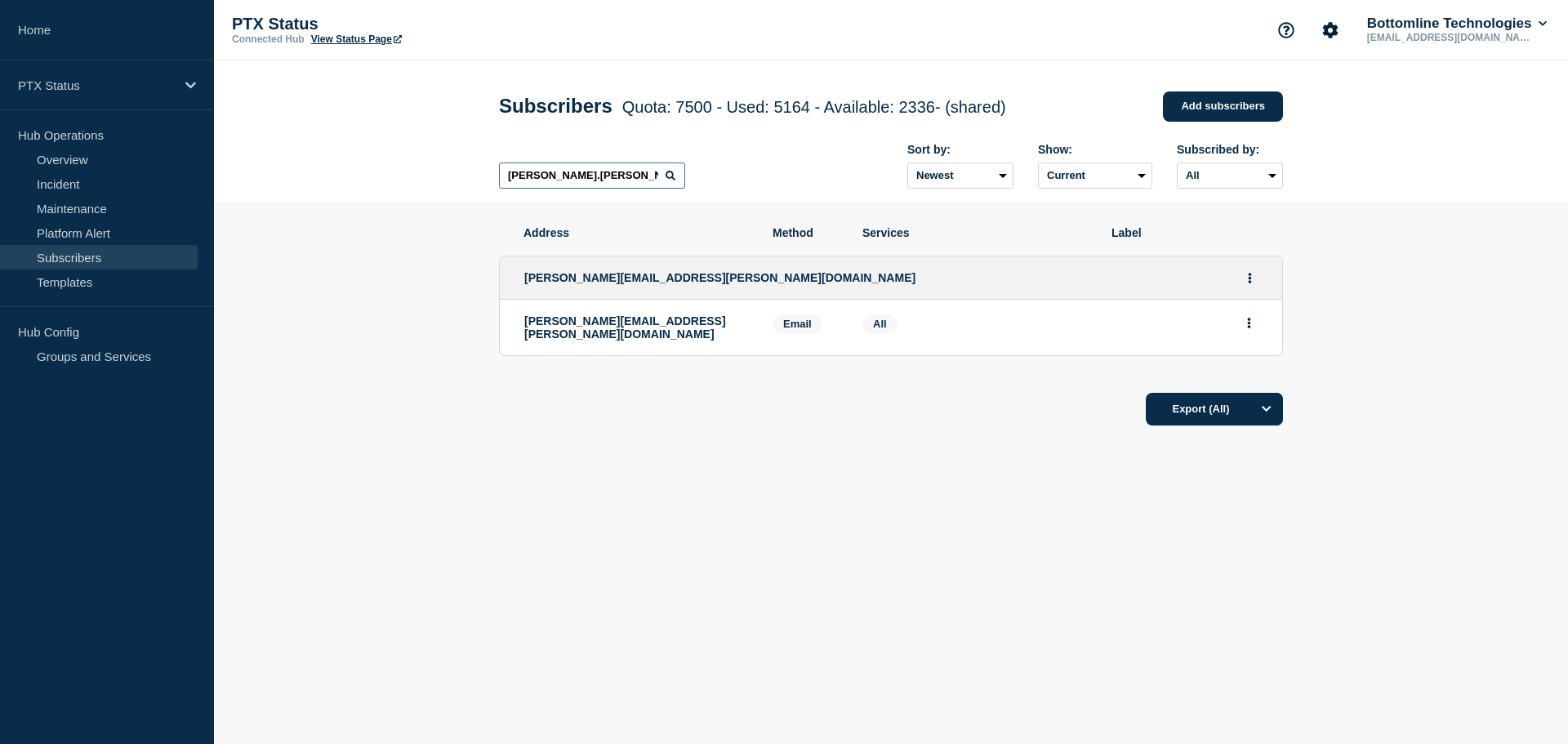
drag, startPoint x: 603, startPoint y: 180, endPoint x: 330, endPoint y: 216, distance: 275.0
click at [335, 213] on main "Subscribers Quota: 7500 - Used: 5164 - Available: 2336 - (shared) Quota Used Av…" at bounding box center [891, 317] width 1354 height 514
click at [439, 98] on header "Subscribers Quota: 7500 - Used: 5164 - Available: 2336 - (shared) Quota Used Av…" at bounding box center [891, 130] width 1354 height 141
